Goal: Information Seeking & Learning: Learn about a topic

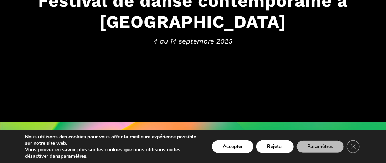
scroll to position [147, 0]
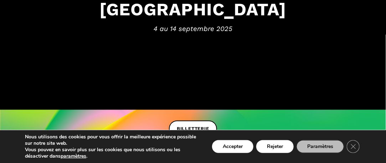
click at [232, 148] on button "Accepter" at bounding box center [232, 146] width 41 height 13
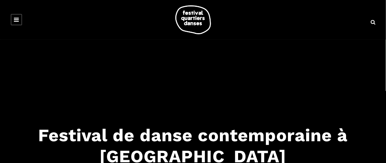
click at [18, 22] on icon at bounding box center [16, 20] width 5 height 6
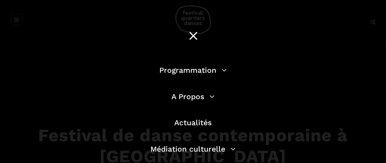
click at [209, 73] on link "Programmation" at bounding box center [192, 70] width 67 height 9
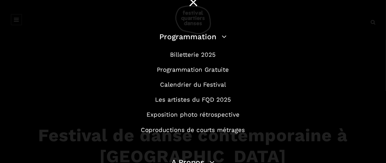
scroll to position [34, 0]
click at [218, 72] on link "Programmation Gratuite" at bounding box center [193, 69] width 72 height 7
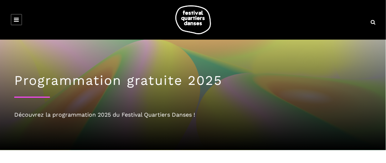
click at [17, 22] on link at bounding box center [16, 19] width 11 height 11
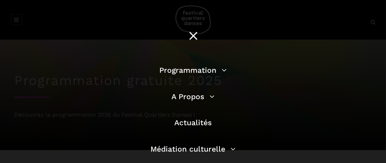
click at [221, 73] on link "Programmation" at bounding box center [192, 70] width 67 height 9
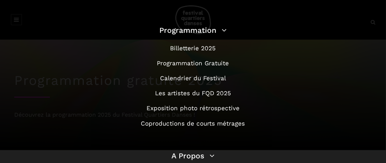
scroll to position [40, 0]
click at [204, 79] on link "Calendrier du Festival" at bounding box center [193, 78] width 66 height 7
